Goal: Transaction & Acquisition: Subscribe to service/newsletter

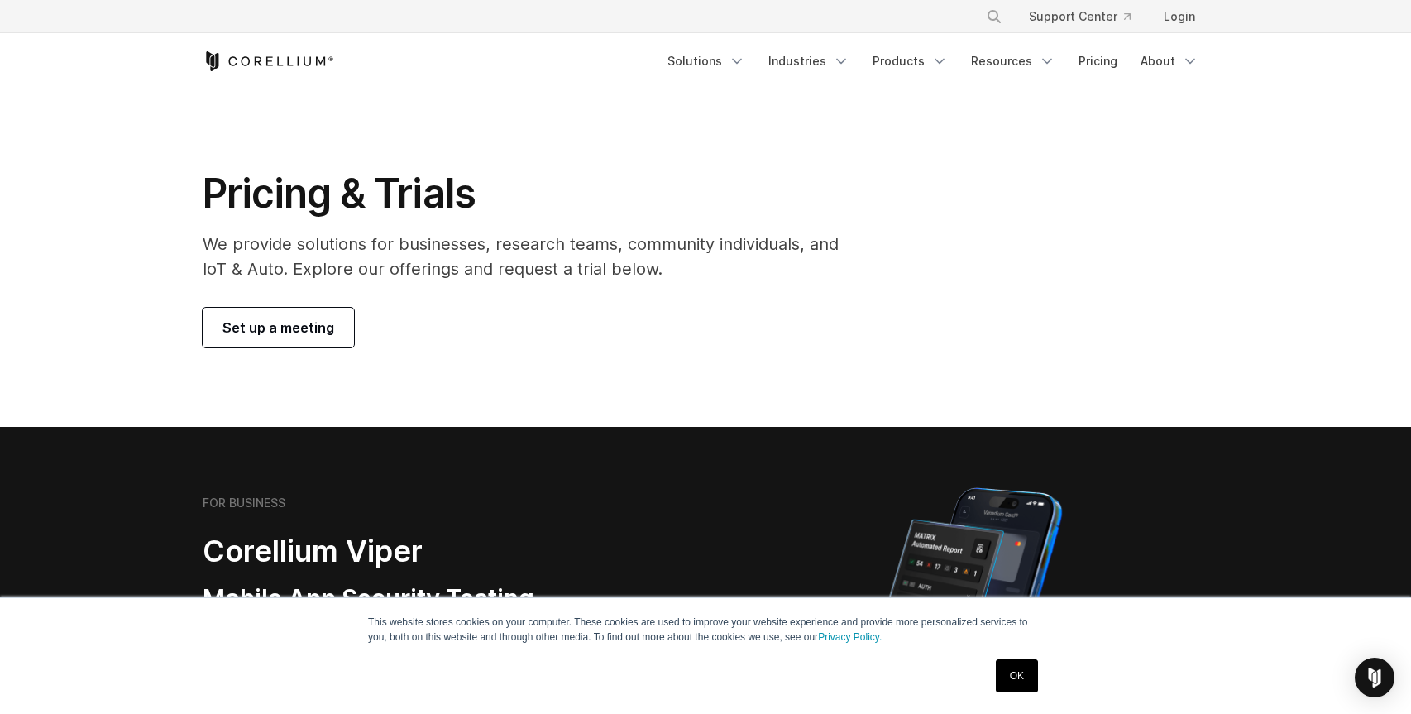
click at [978, 104] on section "Pricing & Trials We provide solutions for businesses, research teams, community…" at bounding box center [705, 257] width 1411 height 337
click at [942, 59] on icon "Navigation Menu" at bounding box center [939, 61] width 17 height 17
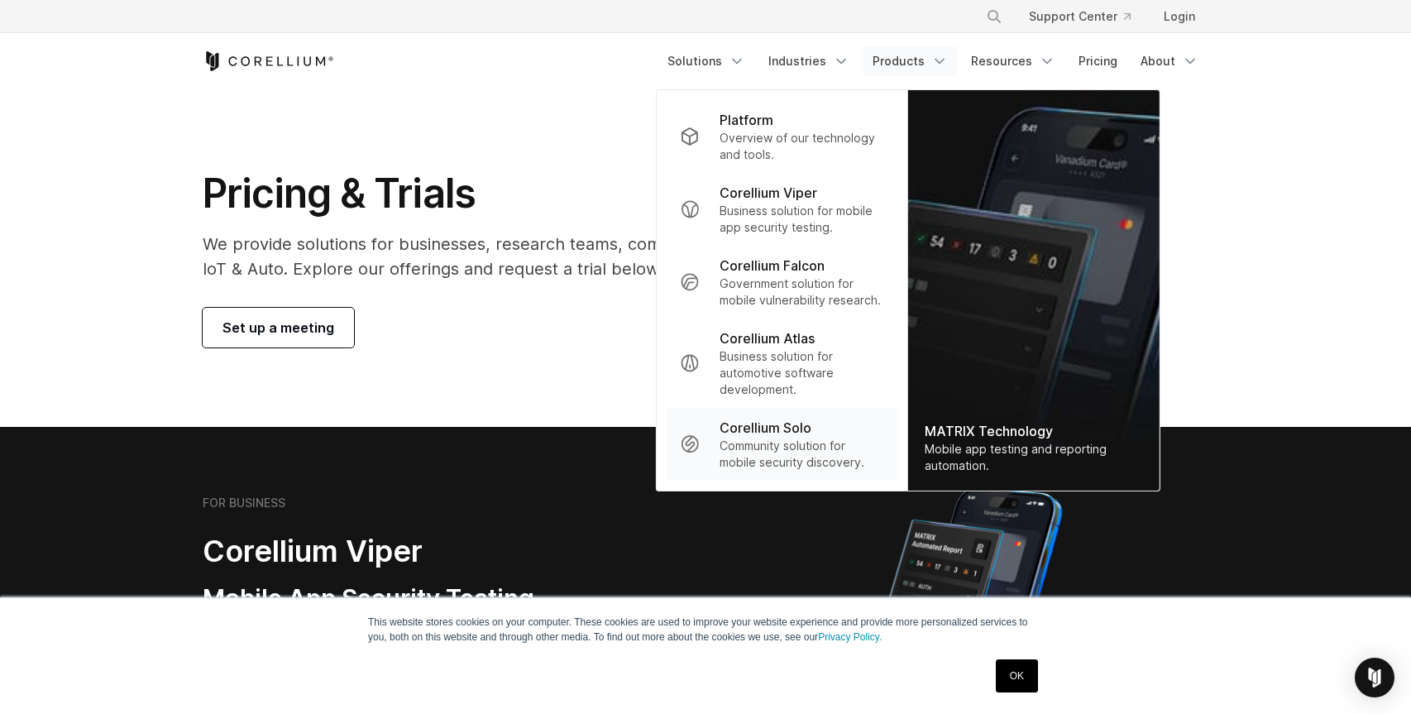
click at [818, 444] on p "Community solution for mobile security discovery." at bounding box center [802, 454] width 165 height 33
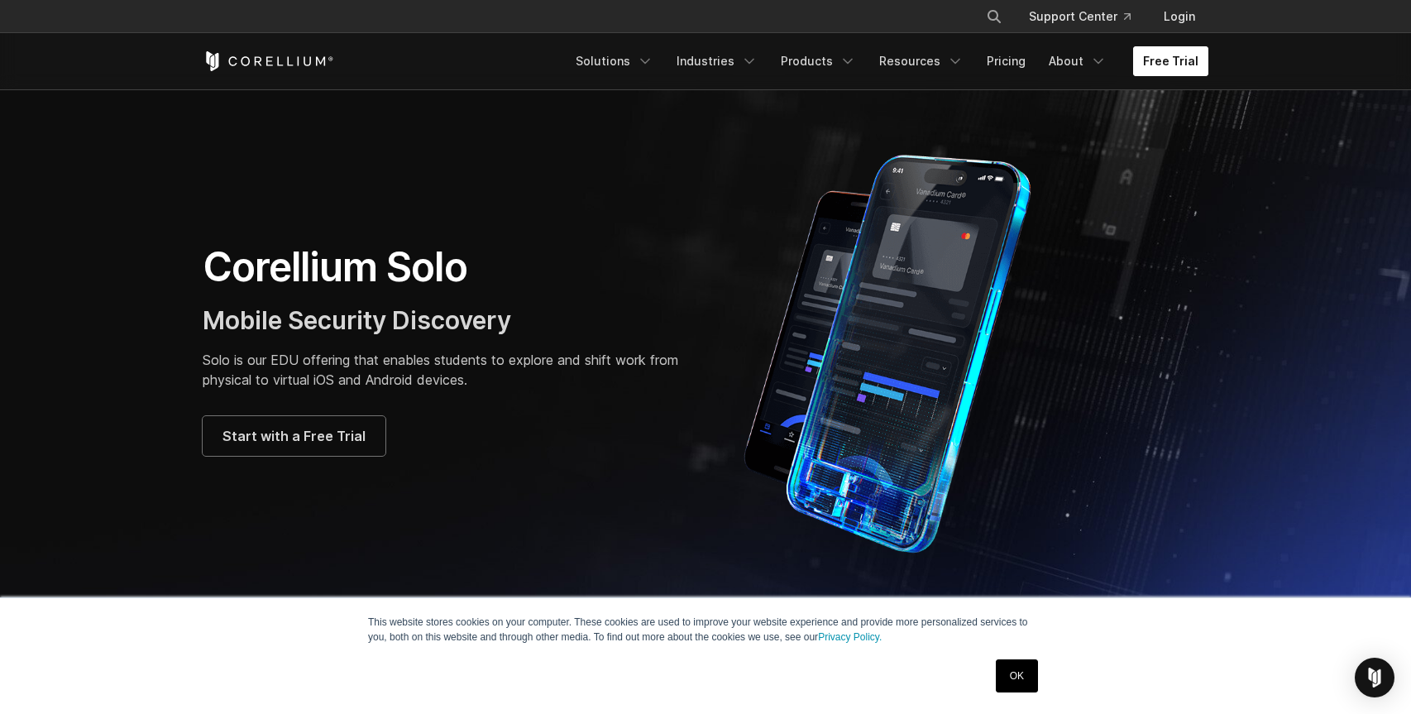
click at [1182, 63] on link "Free Trial" at bounding box center [1170, 61] width 75 height 30
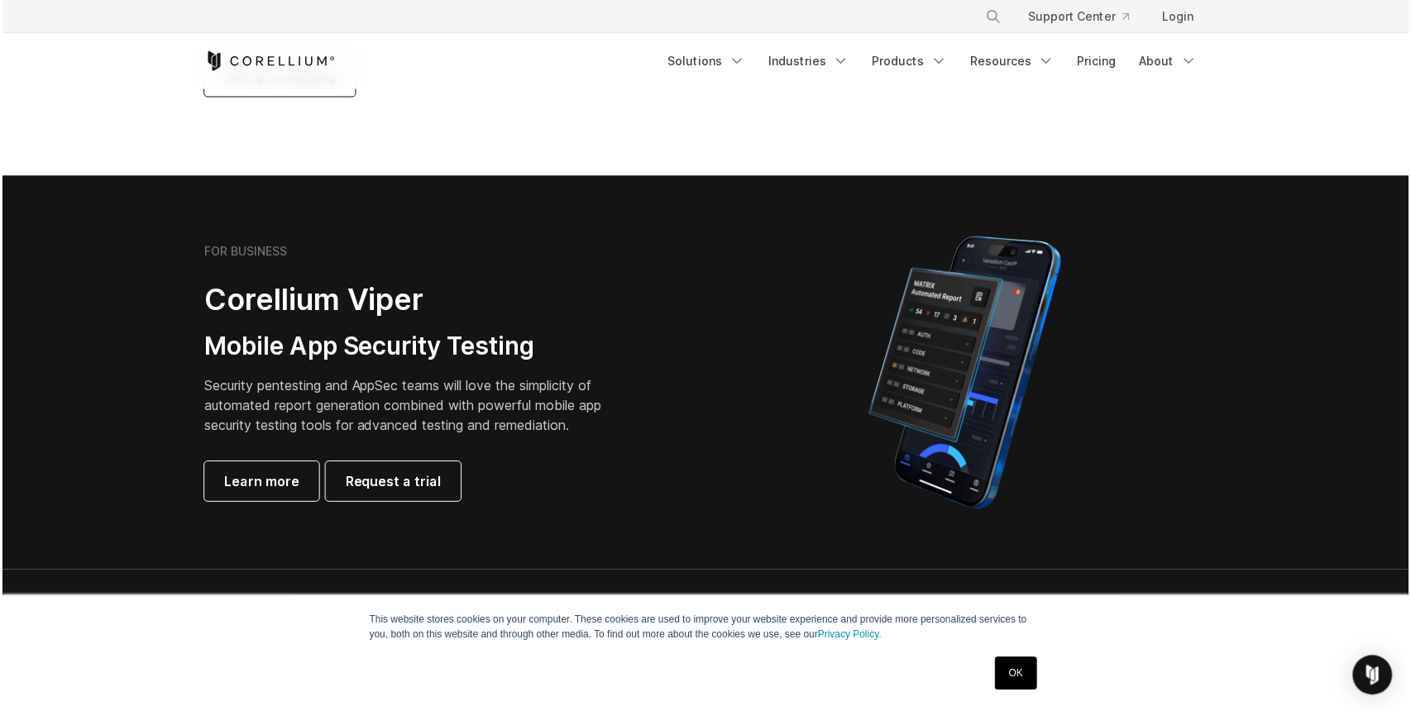
scroll to position [579, 0]
